Goal: Information Seeking & Learning: Learn about a topic

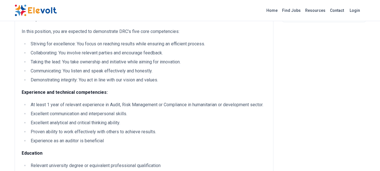
scroll to position [298, 0]
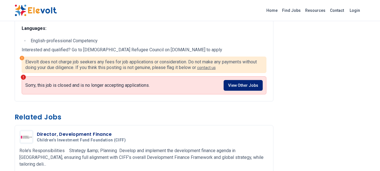
click at [239, 90] on link "View Other Jobs" at bounding box center [242, 85] width 39 height 11
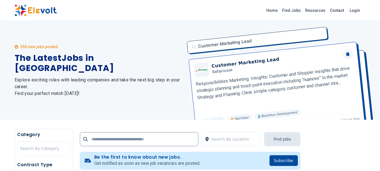
scroll to position [149, 0]
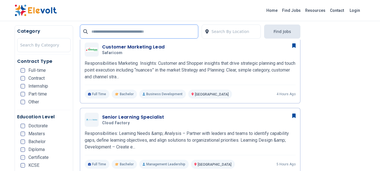
click at [183, 29] on input "text" at bounding box center [139, 31] width 118 height 14
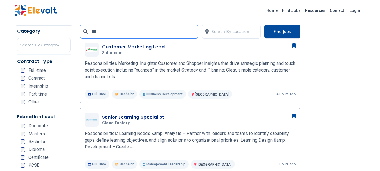
scroll to position [0, 0]
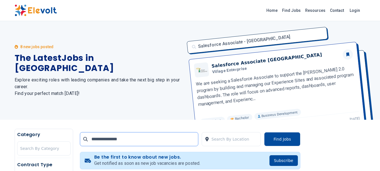
click button "submit" at bounding box center [0, 0] width 0 height 0
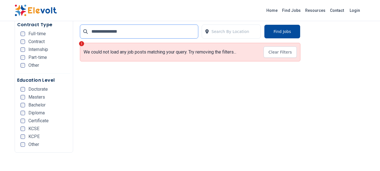
scroll to position [149, 0]
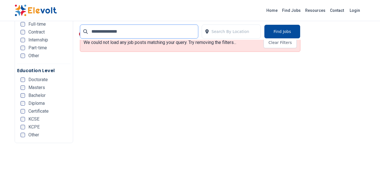
click at [144, 31] on input "**********" at bounding box center [139, 31] width 118 height 14
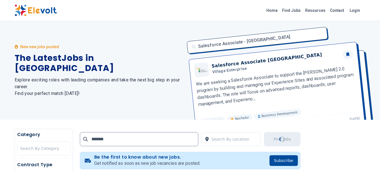
click at [47, 145] on div at bounding box center [43, 147] width 47 height 11
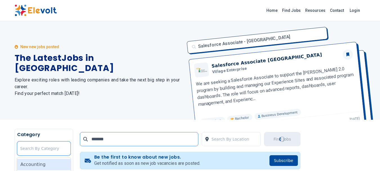
click at [123, 132] on input "*******" at bounding box center [139, 139] width 118 height 14
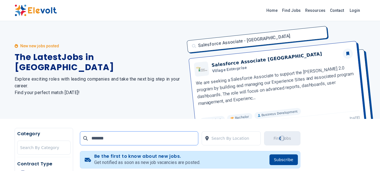
scroll to position [73, 0]
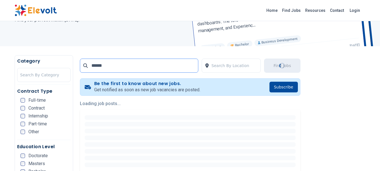
scroll to position [46, 0]
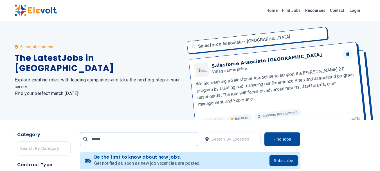
type input "****"
click at [121, 83] on h2 "Explore exciting roles with leading companies and take the next big step in you…" at bounding box center [99, 86] width 169 height 20
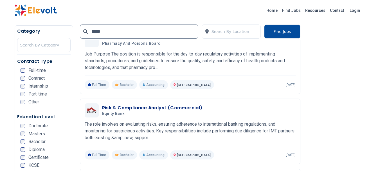
scroll to position [448, 0]
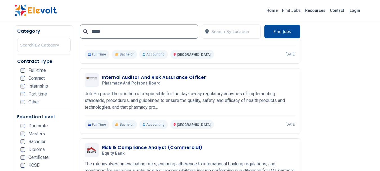
scroll to position [257, 0]
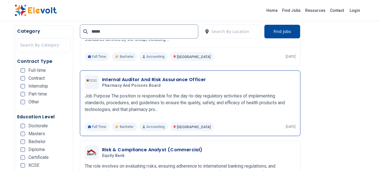
click at [139, 81] on h3 "Internal Auditor And Risk Assurance Officer" at bounding box center [154, 79] width 104 height 7
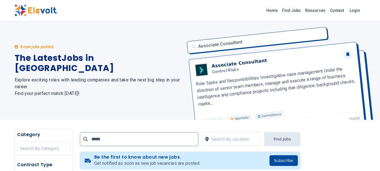
click at [374, 48] on div "8 new jobs posted The Latest Jobs in Kenya Explore exciting roles with leading …" at bounding box center [190, 70] width 380 height 98
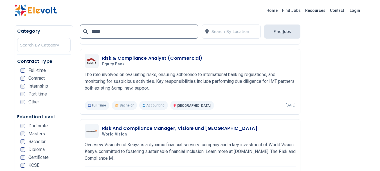
scroll to position [348, 0]
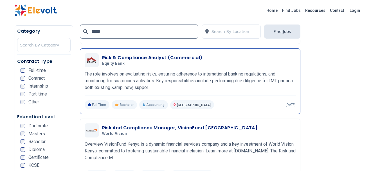
click at [127, 57] on h3 "Risk & Compliance Analyst (Commercial)" at bounding box center [152, 57] width 100 height 7
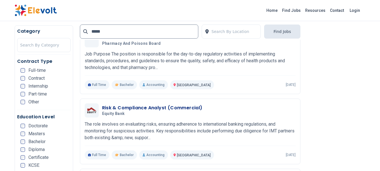
scroll to position [448, 0]
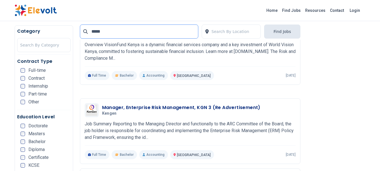
click at [101, 31] on input "****" at bounding box center [139, 31] width 118 height 14
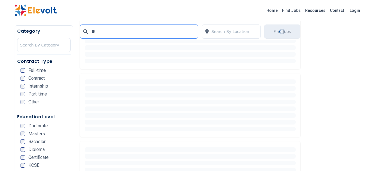
type input "*"
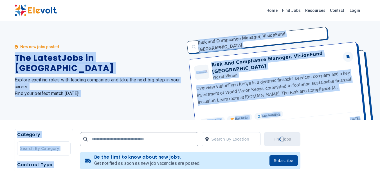
drag, startPoint x: 103, startPoint y: 32, endPoint x: 97, endPoint y: 138, distance: 106.1
click at [97, 138] on input "text" at bounding box center [139, 139] width 118 height 14
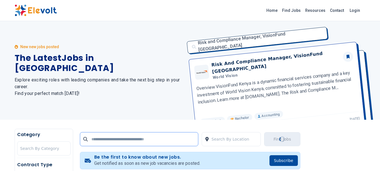
click at [97, 138] on input "text" at bounding box center [139, 139] width 118 height 14
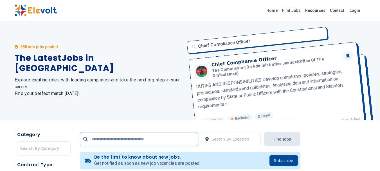
click at [102, 140] on input "text" at bounding box center [139, 139] width 118 height 14
click at [106, 135] on input "text" at bounding box center [139, 139] width 118 height 14
click at [105, 141] on input "text" at bounding box center [139, 139] width 118 height 14
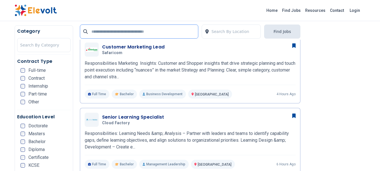
scroll to position [298, 0]
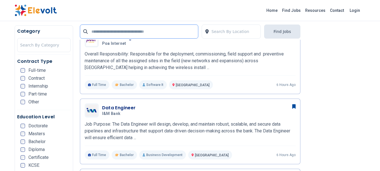
click at [147, 32] on input "text" at bounding box center [139, 31] width 118 height 14
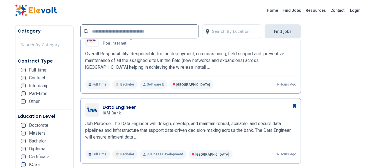
drag, startPoint x: 1, startPoint y: 34, endPoint x: 7, endPoint y: 31, distance: 7.2
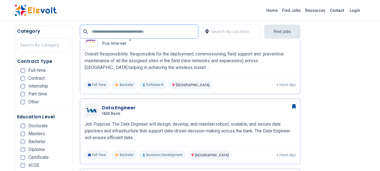
click at [108, 30] on input "text" at bounding box center [139, 31] width 118 height 14
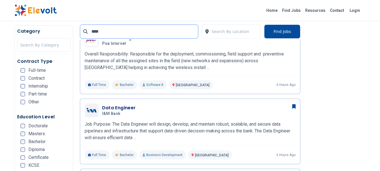
scroll to position [0, 0]
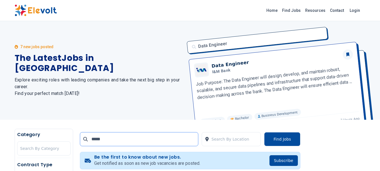
type input "*****"
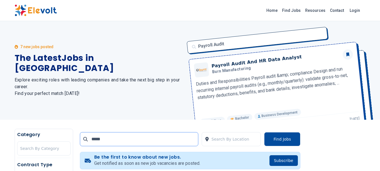
click at [163, 137] on input "*****" at bounding box center [139, 139] width 118 height 14
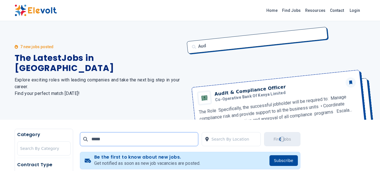
scroll to position [149, 0]
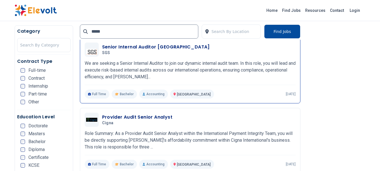
click at [144, 46] on h3 "Senior Internal Auditor Africa" at bounding box center [156, 47] width 108 height 7
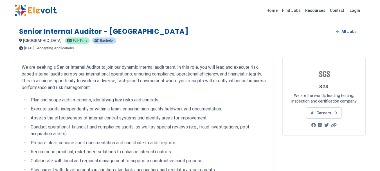
click at [263, 36] on div "Senior Internal Auditor - Africa All Jobs" at bounding box center [190, 31] width 342 height 9
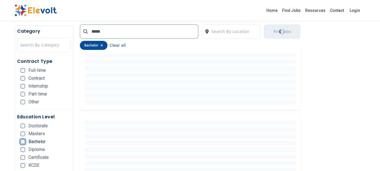
scroll to position [298, 0]
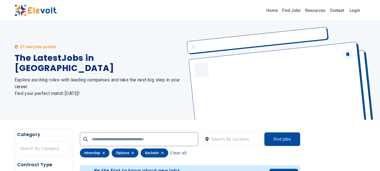
scroll to position [149, 0]
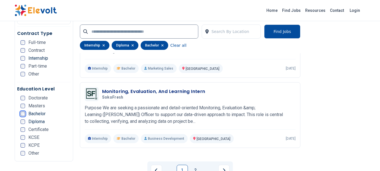
scroll to position [1138, 0]
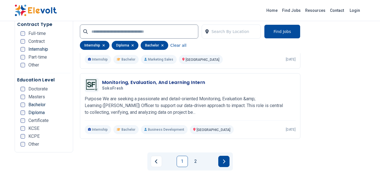
click at [224, 161] on icon "Next page" at bounding box center [223, 161] width 3 height 4
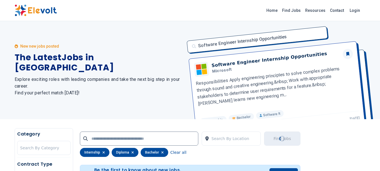
scroll to position [0, 0]
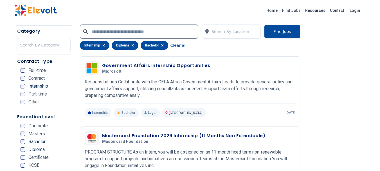
scroll to position [273, 0]
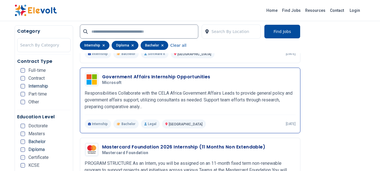
click at [166, 78] on h3 "Government Affairs Internship Opportunities" at bounding box center [156, 76] width 108 height 7
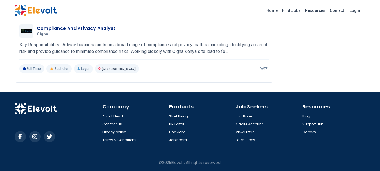
scroll to position [576, 0]
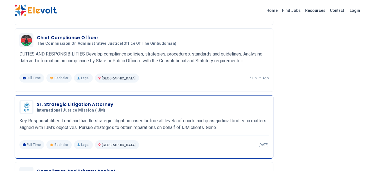
click at [90, 108] on h3 "Sr. Strategic Litigation Attorney" at bounding box center [75, 104] width 77 height 7
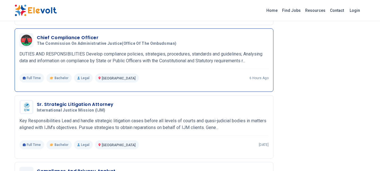
scroll to position [576, 0]
click at [76, 41] on h3 "Chief Compliance Officer" at bounding box center [108, 37] width 142 height 7
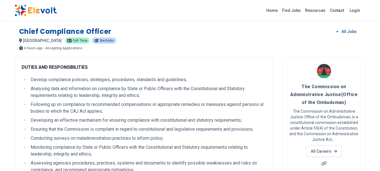
click at [268, 48] on div "6 hours ago [DATE] [DATE] - Accepting Applications" at bounding box center [190, 48] width 342 height 4
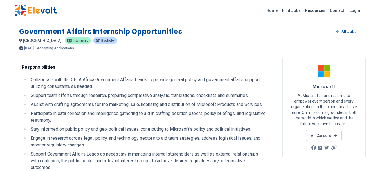
click at [160, 18] on div "Home Find Jobs Resources Contact Login" at bounding box center [190, 10] width 380 height 21
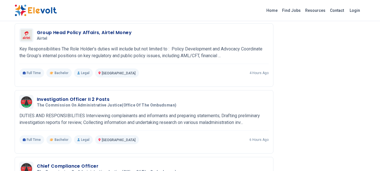
scroll to position [298, 0]
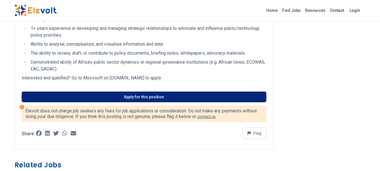
click at [151, 102] on link "Apply for this position" at bounding box center [144, 96] width 244 height 11
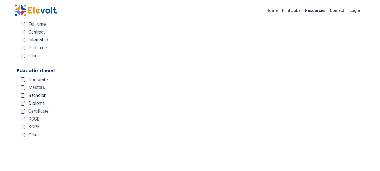
scroll to position [241, 0]
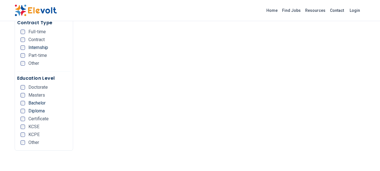
scroll to position [0, 0]
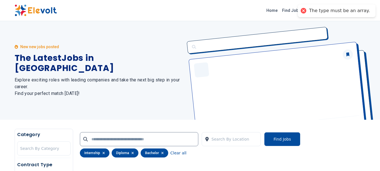
click at [131, 152] on icon "button" at bounding box center [132, 152] width 2 height 2
click at [344, 13] on div "The type must be an array." at bounding box center [339, 11] width 61 height 6
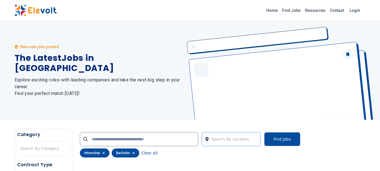
click at [233, 135] on div at bounding box center [234, 138] width 46 height 11
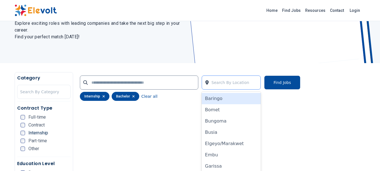
scroll to position [64, 0]
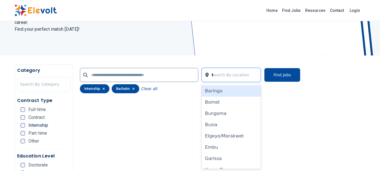
type input "**"
click at [228, 88] on div "Nairobi" at bounding box center [230, 90] width 59 height 11
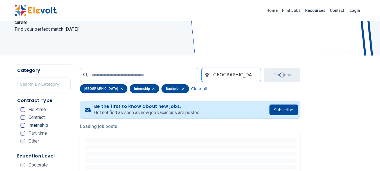
scroll to position [0, 0]
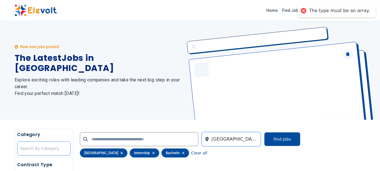
click at [37, 145] on div at bounding box center [43, 147] width 47 height 11
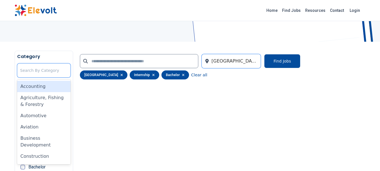
scroll to position [79, 0]
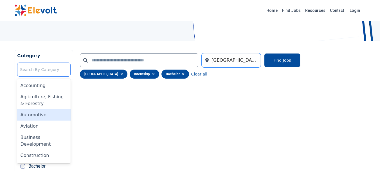
click at [41, 67] on div at bounding box center [43, 69] width 47 height 11
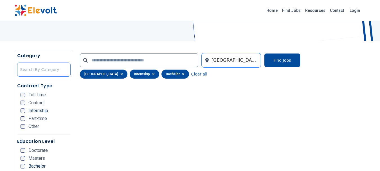
click at [41, 67] on div at bounding box center [43, 69] width 47 height 11
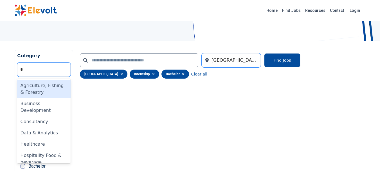
type input "**"
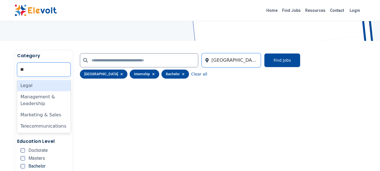
click at [38, 87] on div "Legal" at bounding box center [43, 85] width 53 height 11
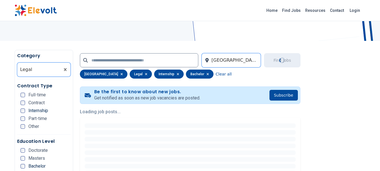
scroll to position [0, 0]
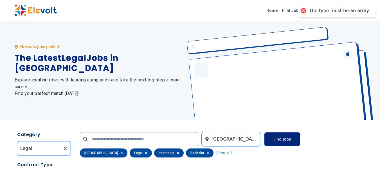
click at [290, 140] on button "Find Jobs" at bounding box center [282, 139] width 36 height 14
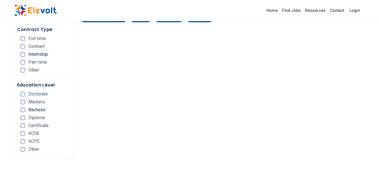
scroll to position [146, 0]
